Goal: Share content: Share content

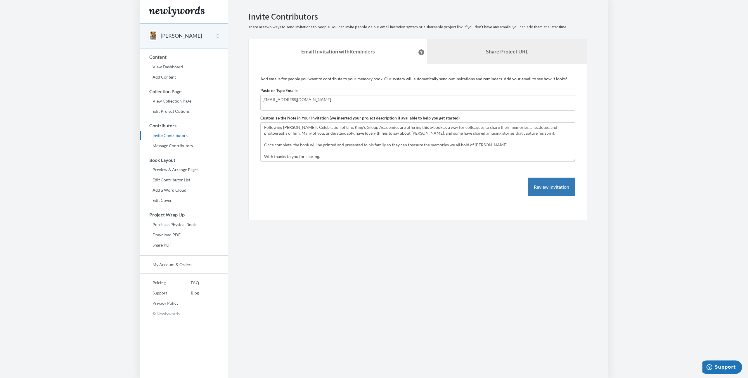
type input "[EMAIL_ADDRESS][DOMAIN_NAME]"
click at [490, 56] on link "Share Project URL" at bounding box center [507, 51] width 160 height 25
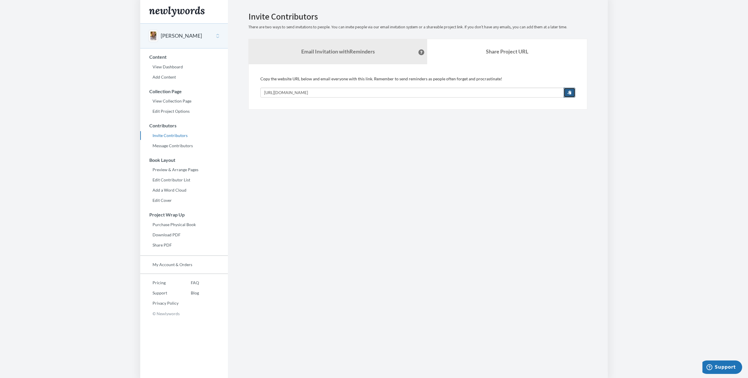
click at [570, 92] on span "button" at bounding box center [569, 92] width 4 height 4
click at [181, 36] on div "Geoff" at bounding box center [184, 35] width 88 height 25
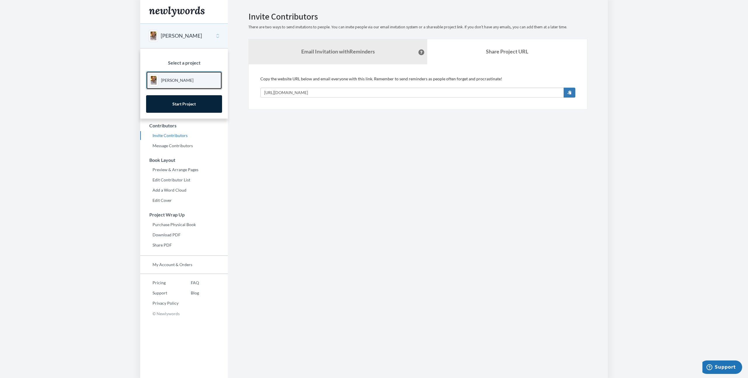
click at [175, 77] on link "Geoff" at bounding box center [184, 80] width 76 height 18
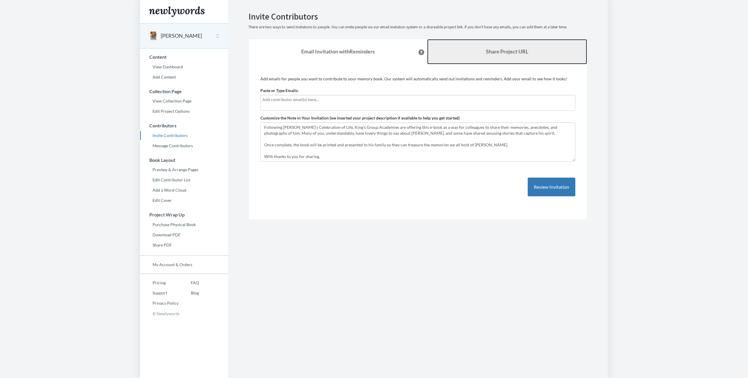
click at [491, 51] on b "Share Project URL" at bounding box center [507, 51] width 42 height 6
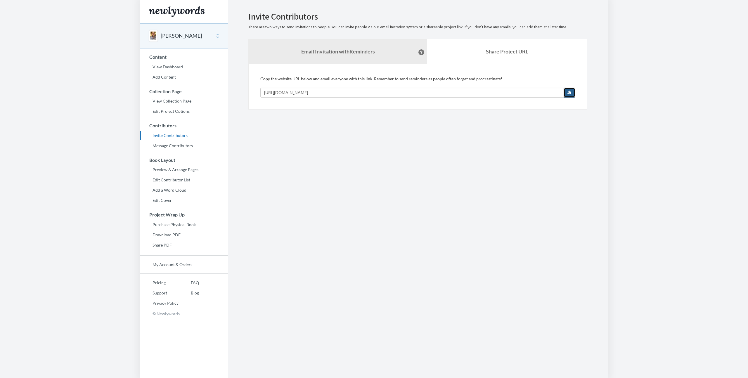
click at [572, 93] on button "button" at bounding box center [569, 93] width 12 height 10
click at [627, 45] on body "Main menu [PERSON_NAME] Select a project [PERSON_NAME] Start Project Content Vi…" at bounding box center [374, 189] width 748 height 378
click at [620, 41] on body "Main menu [PERSON_NAME] Select a project [PERSON_NAME] Start Project Content Vi…" at bounding box center [374, 189] width 748 height 378
click at [165, 75] on link "Add Content" at bounding box center [184, 77] width 88 height 9
